Goal: Task Accomplishment & Management: Manage account settings

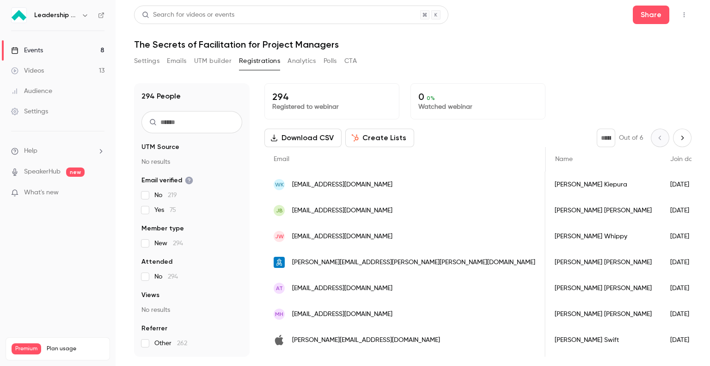
scroll to position [0, 537]
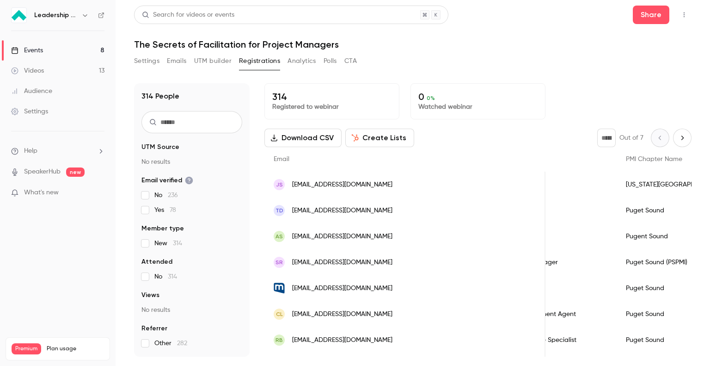
click at [445, 129] on div "Download CSV Create Lists * Out of 7" at bounding box center [477, 137] width 427 height 18
click at [506, 55] on div "Settings Emails UTM builder Registrations Analytics Polls CTA" at bounding box center [412, 63] width 557 height 18
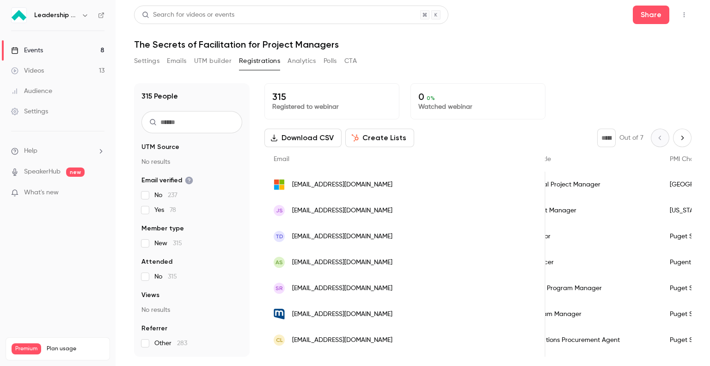
scroll to position [0, 549]
